Goal: Transaction & Acquisition: Purchase product/service

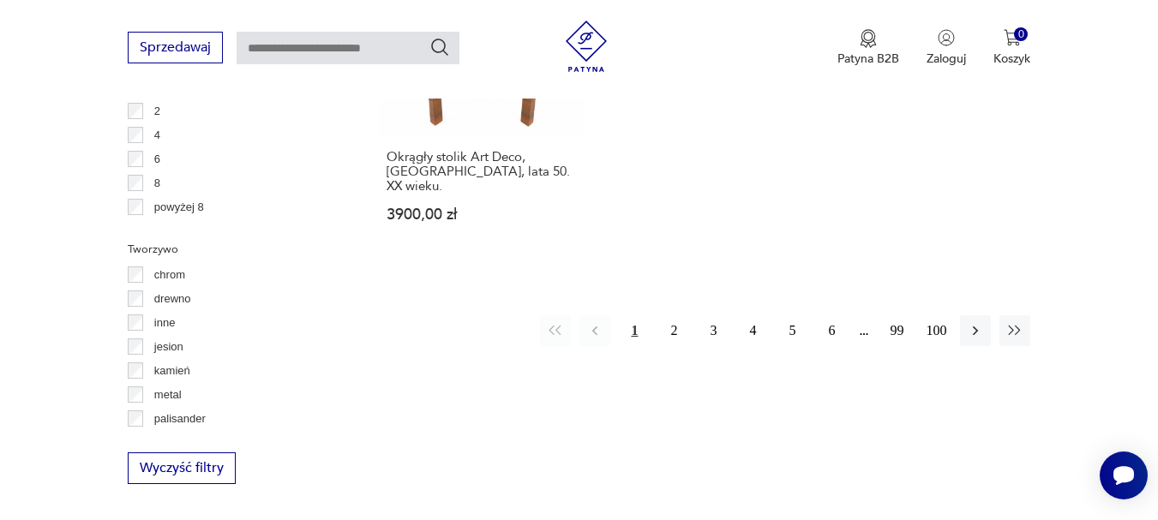
scroll to position [2560, 0]
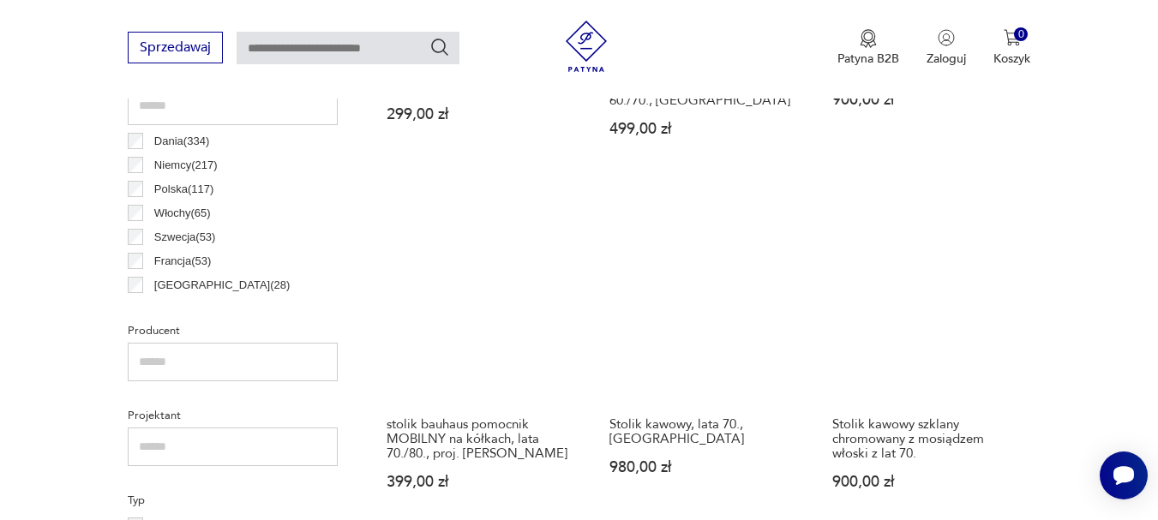
scroll to position [930, 0]
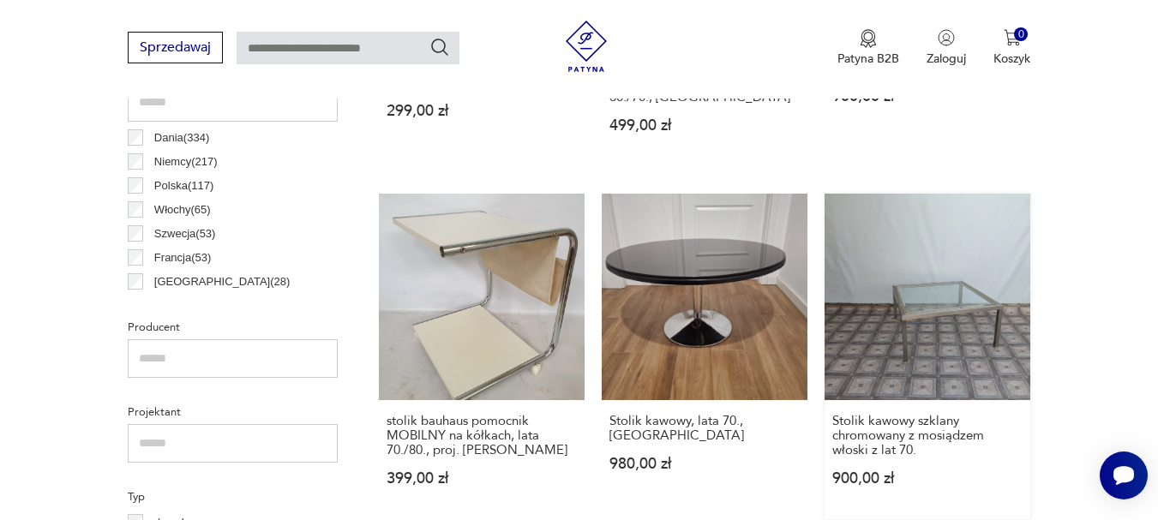
click at [963, 337] on link "Stolik kawowy szklany chromowany z mosiądzem włoski z lat 70. 900,00 zł" at bounding box center [928, 356] width 206 height 325
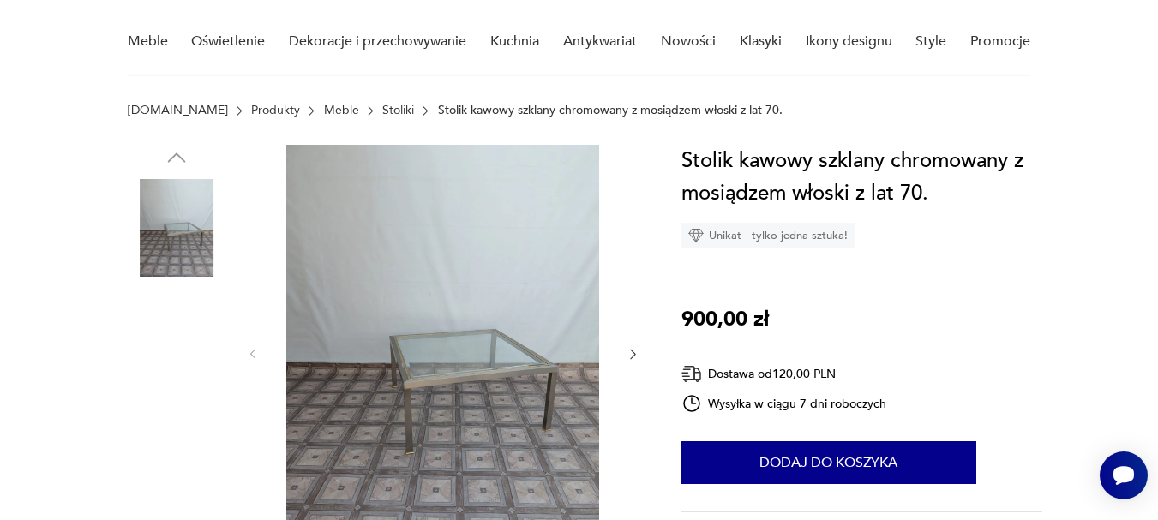
scroll to position [136, 0]
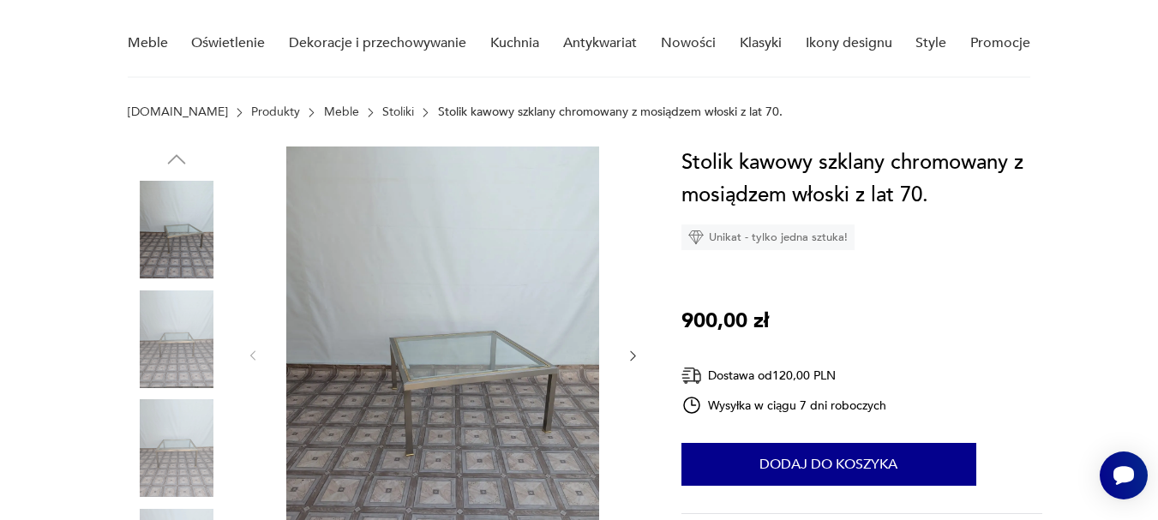
click at [172, 449] on img at bounding box center [177, 449] width 98 height 98
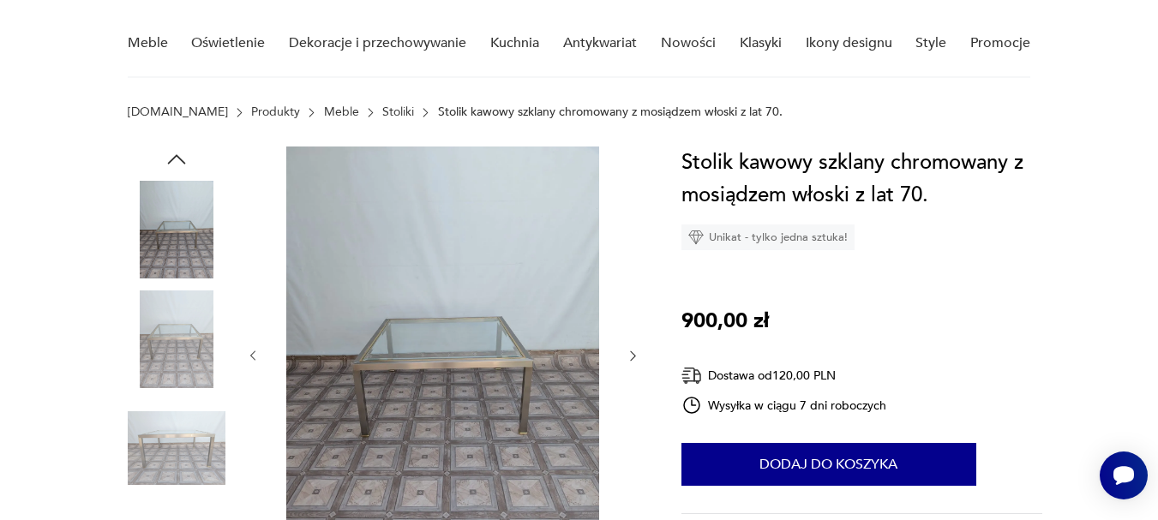
click at [181, 351] on img at bounding box center [177, 340] width 98 height 98
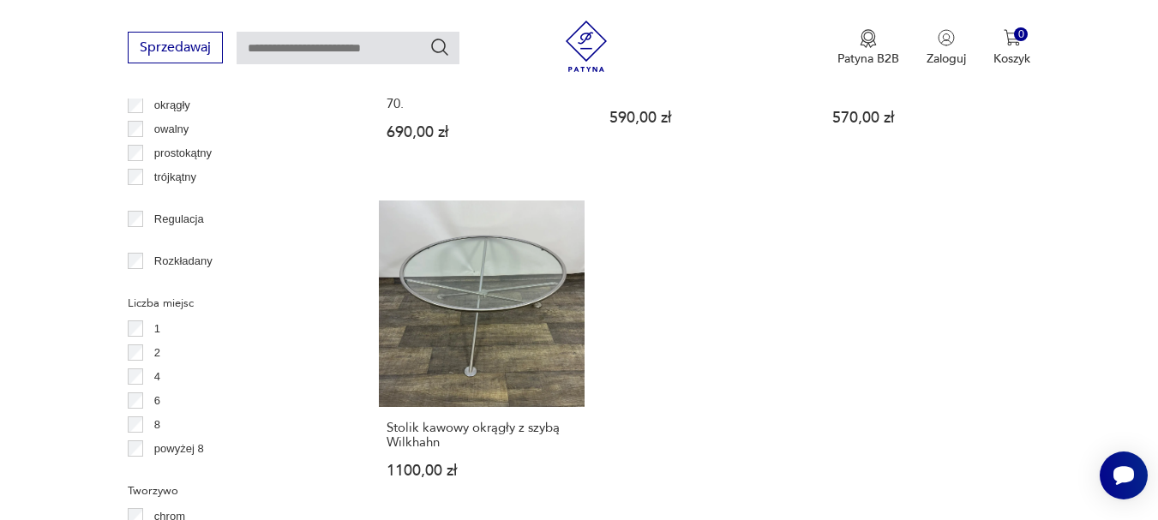
scroll to position [2325, 0]
